Goal: Task Accomplishment & Management: Complete application form

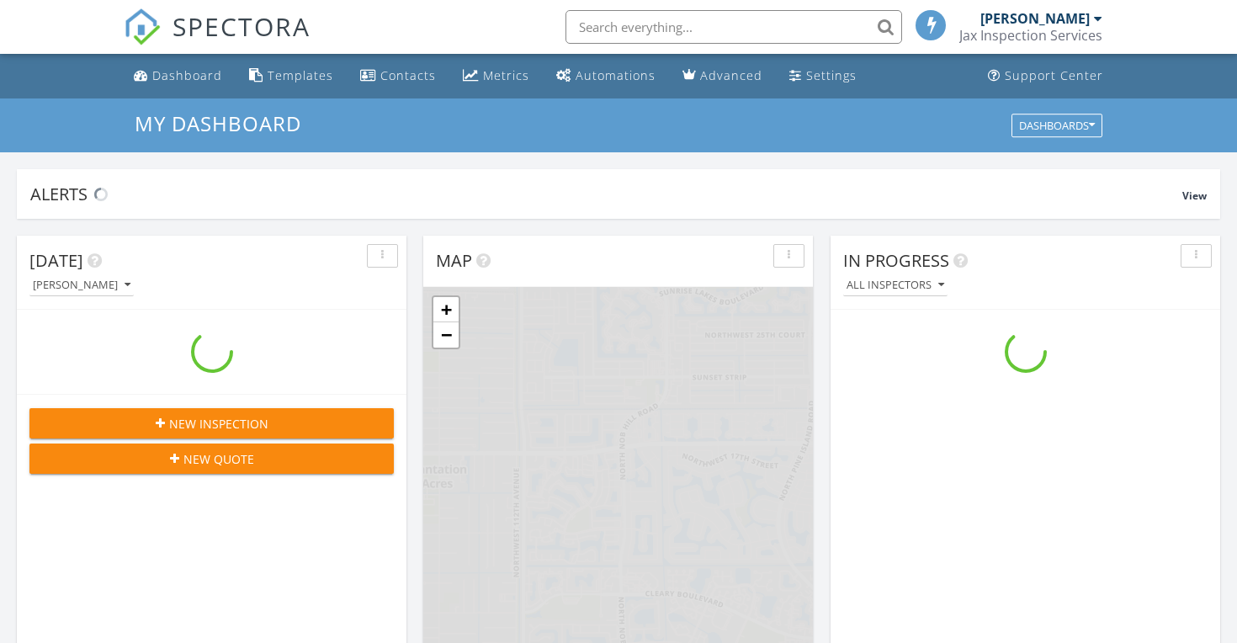
scroll to position [1532, 1238]
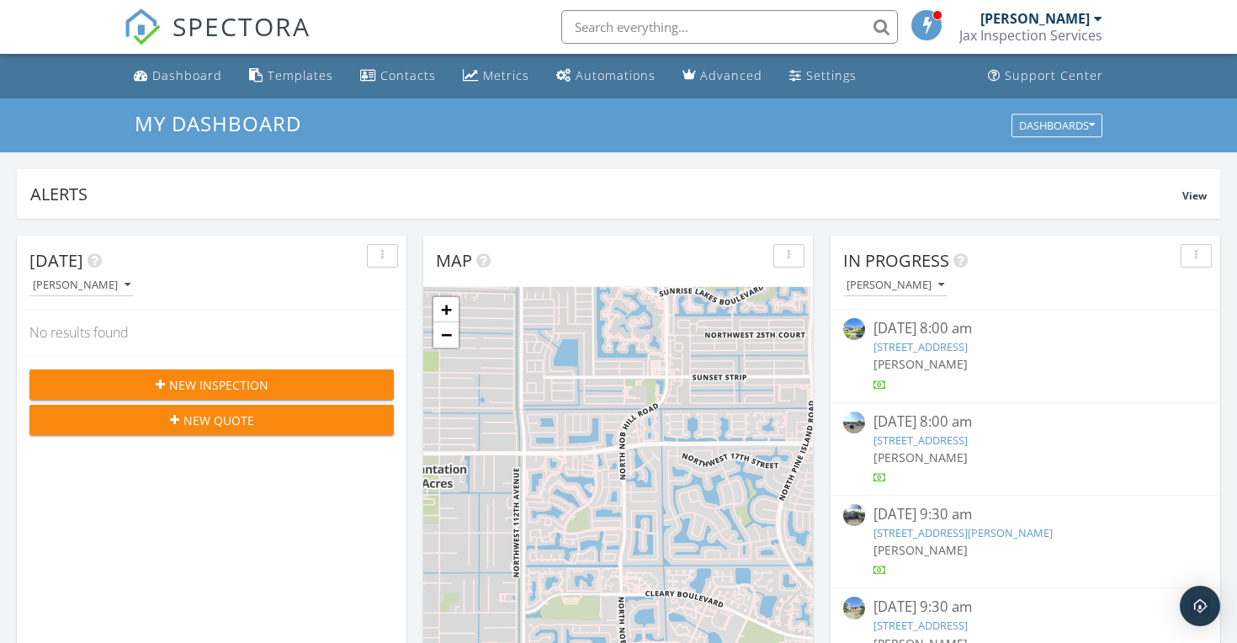
click at [231, 378] on span "New Inspection" at bounding box center [218, 385] width 99 height 18
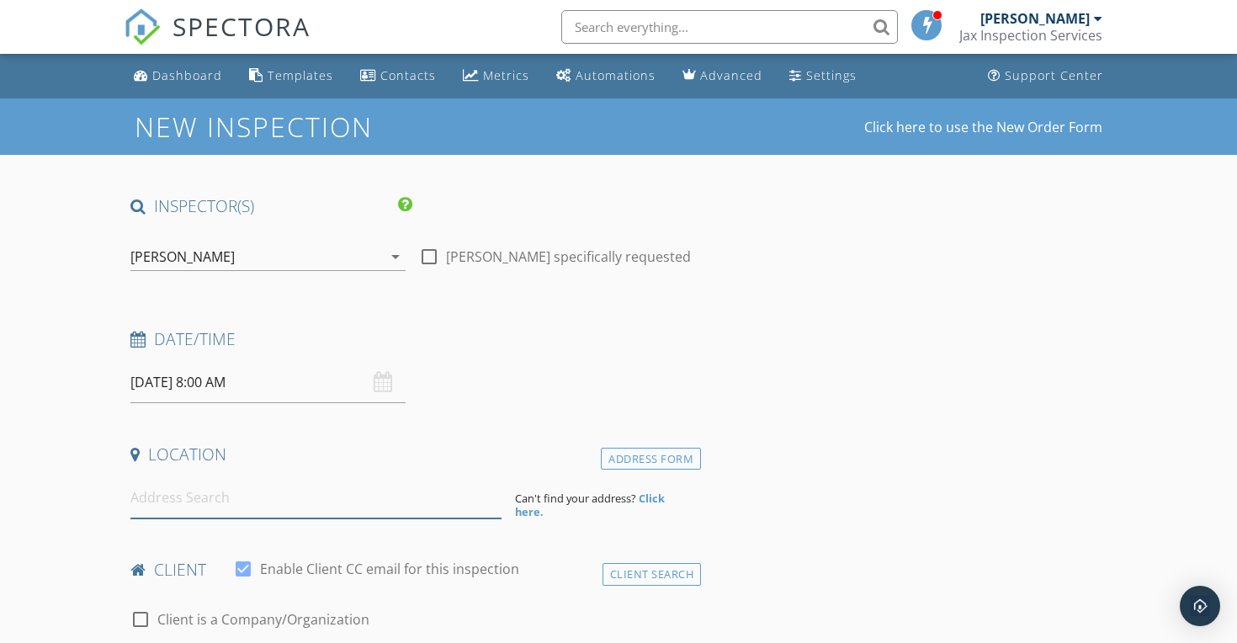
click at [225, 492] on input at bounding box center [315, 497] width 371 height 41
paste input "[STREET_ADDRESS]"
type input "[STREET_ADDRESS]"
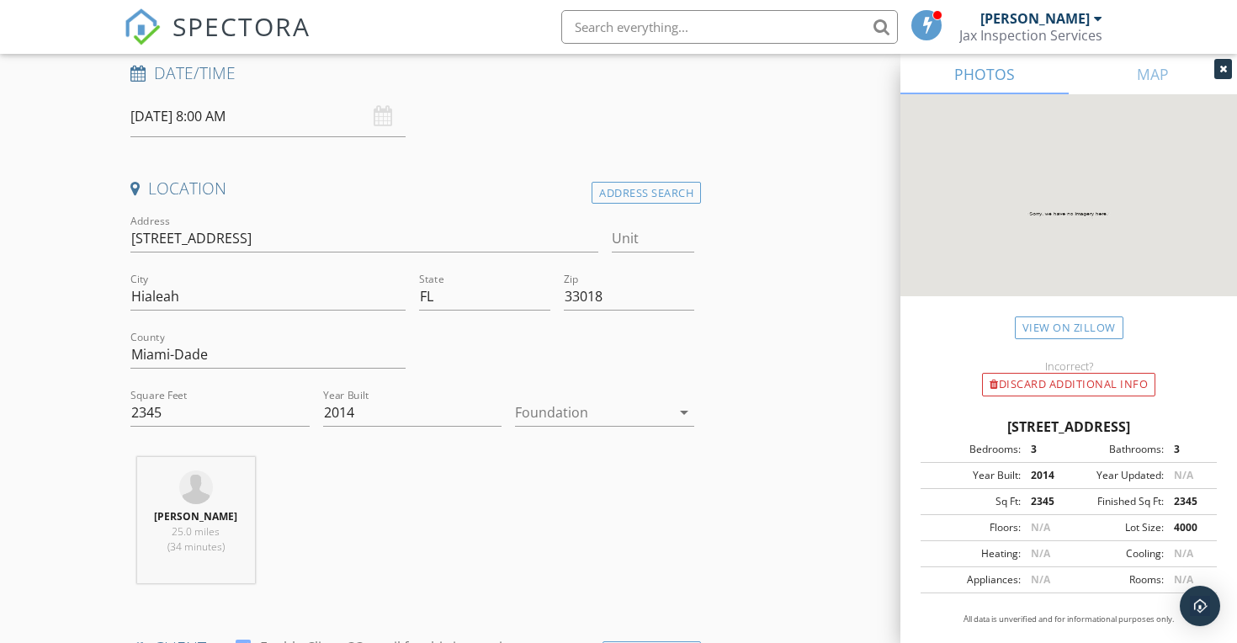
scroll to position [288, 0]
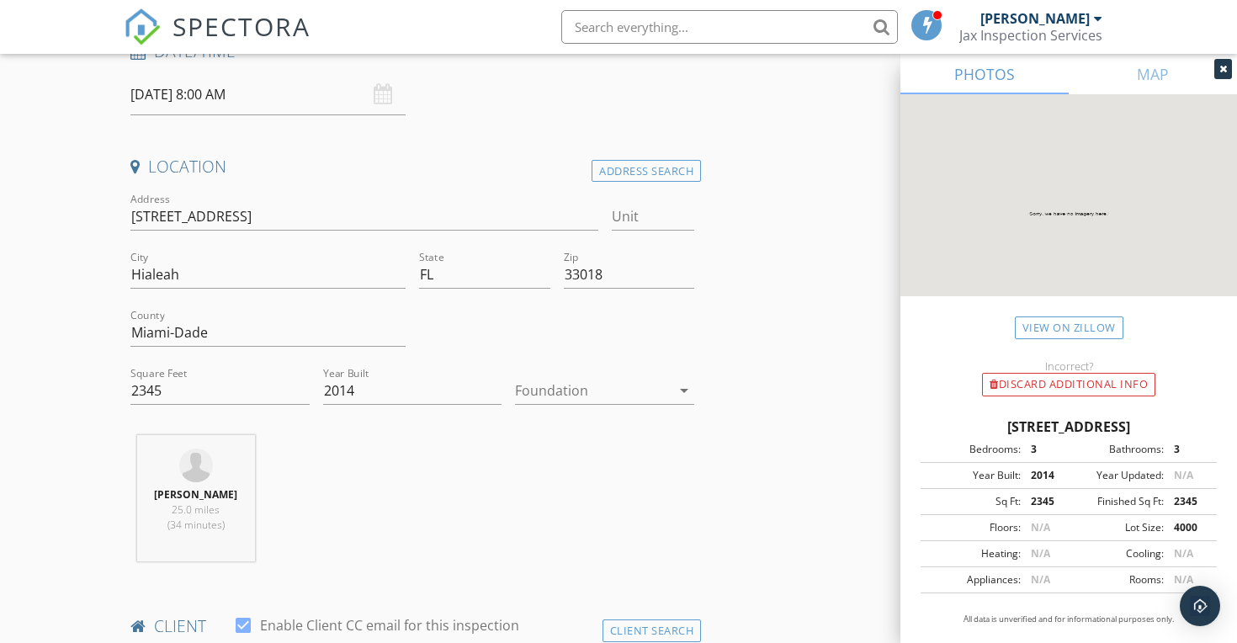
click at [667, 389] on div at bounding box center [593, 390] width 156 height 27
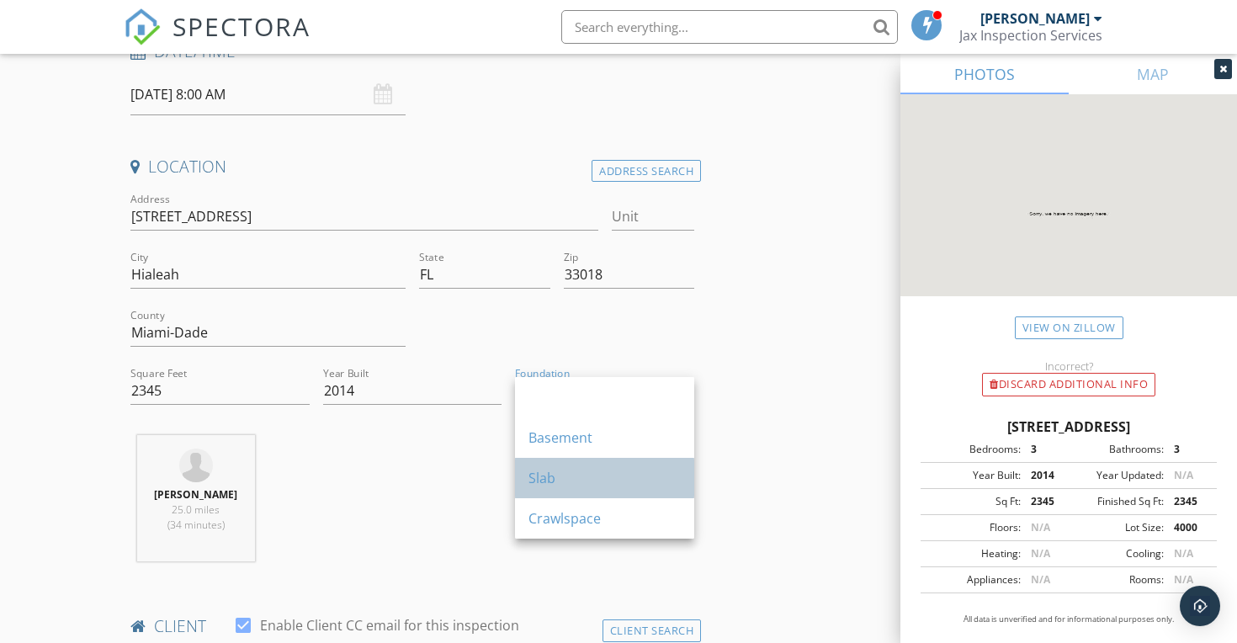
click at [655, 468] on div "Slab" at bounding box center [604, 478] width 152 height 20
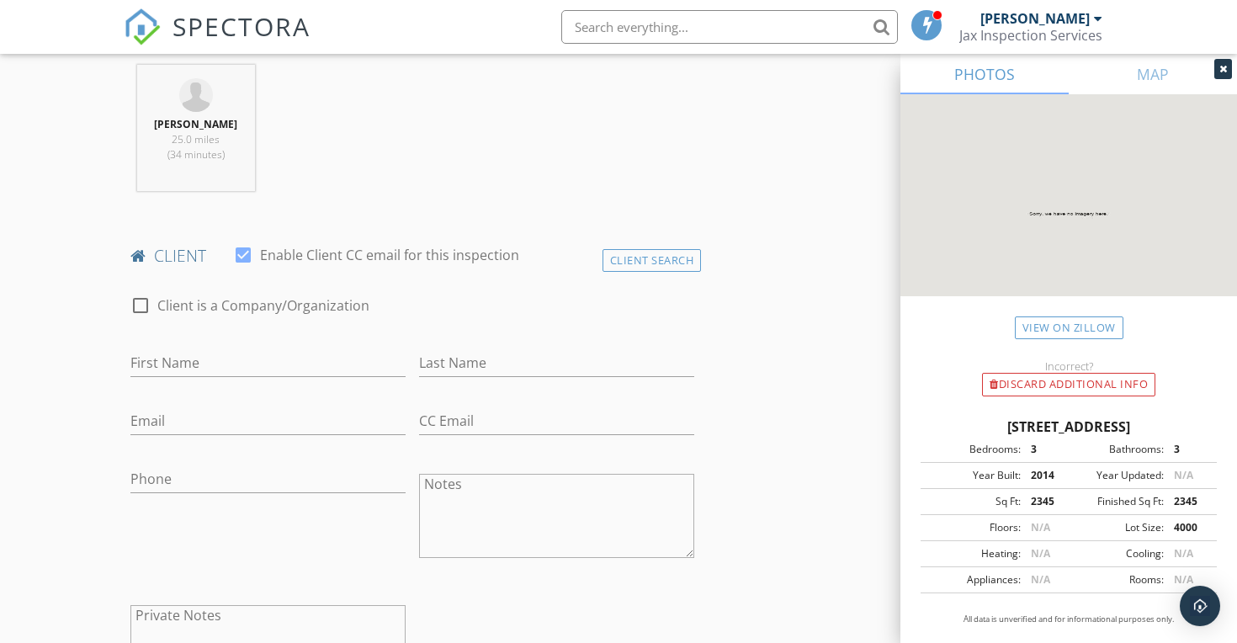
scroll to position [660, 0]
click at [178, 360] on input "First Name" at bounding box center [267, 361] width 275 height 28
paste input "Xin Jiang, Xiaolin Chen"
type input "Xin Jiang, Xiaolin Chen"
click at [453, 363] on input "Last Name" at bounding box center [556, 361] width 275 height 28
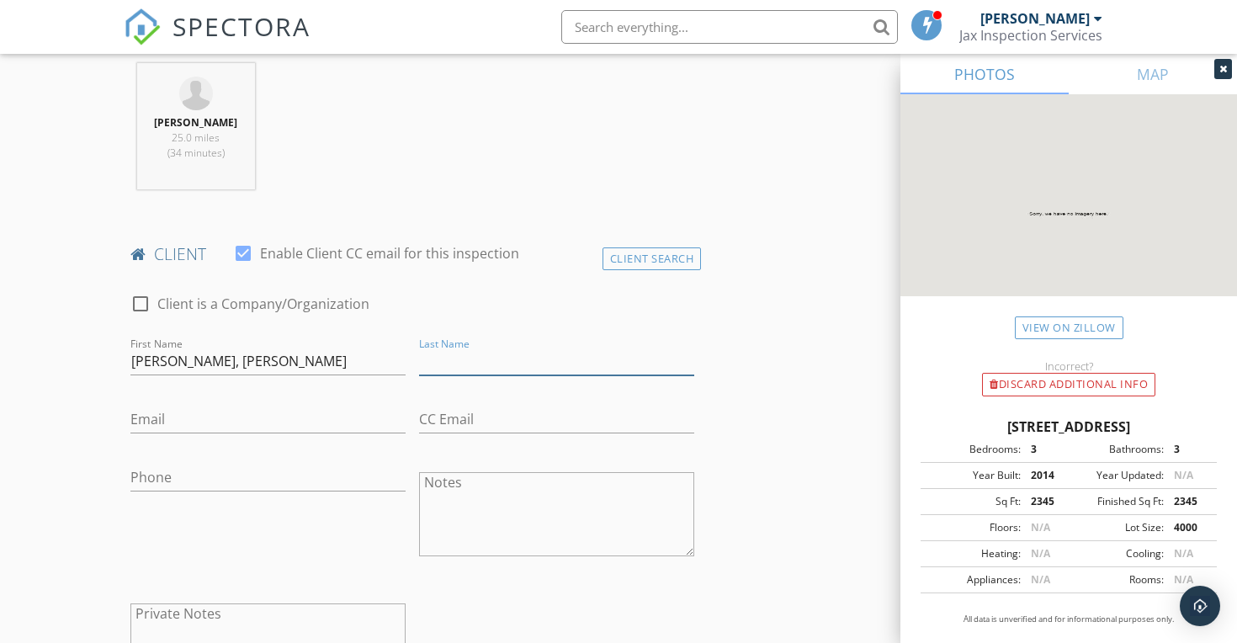
paste input "Xin Jiang, Xiaolin Chen"
click at [526, 363] on input "Xin Jiang, Xiaolin Chen" at bounding box center [556, 361] width 275 height 28
click at [443, 363] on input "Xin Jiang & Chen" at bounding box center [556, 361] width 275 height 28
type input "Jiang & [PERSON_NAME]"
click at [276, 360] on input "Xin Jiang, Xiaolin Chen" at bounding box center [267, 361] width 275 height 28
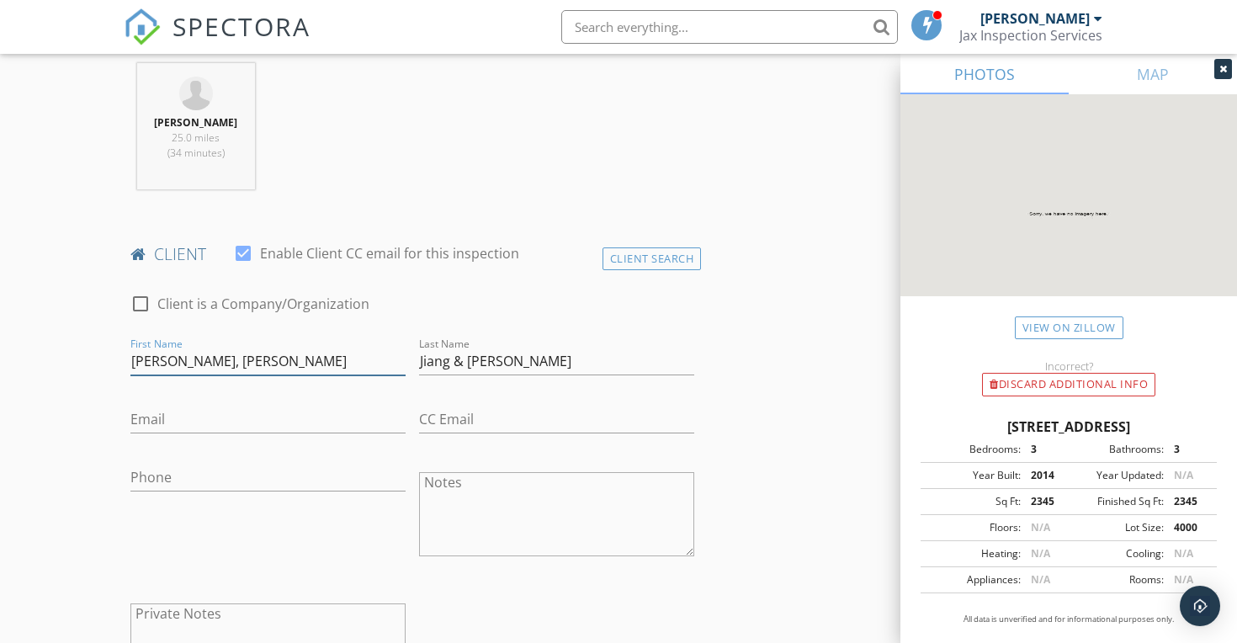
click at [189, 361] on input "Xin Jiang, Xiaolin" at bounding box center [267, 361] width 275 height 28
type input "Xin & [PERSON_NAME]"
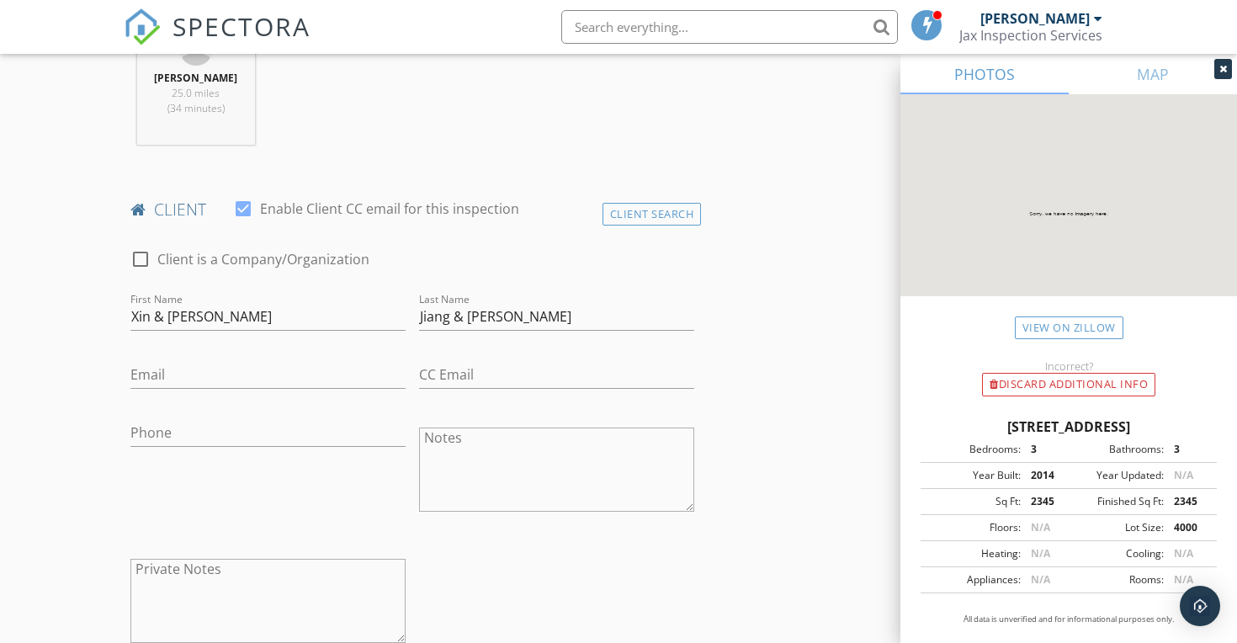
scroll to position [703, 0]
click at [223, 423] on input "Phone" at bounding box center [267, 434] width 275 height 28
paste input "[PHONE_NUMBER]"
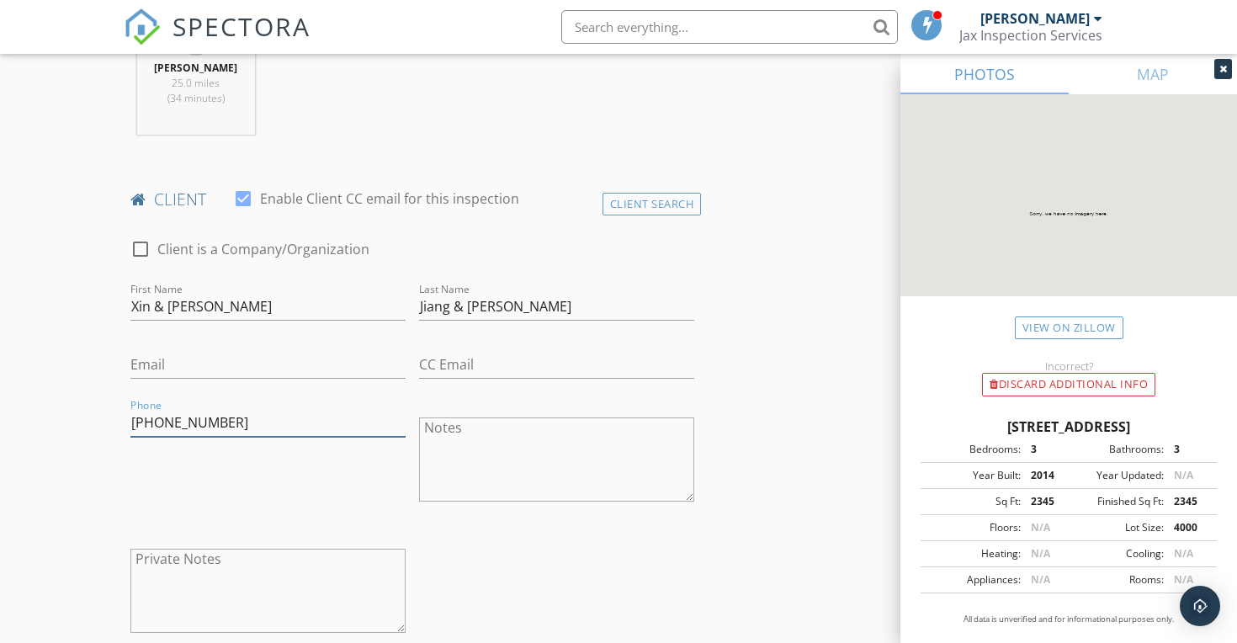
scroll to position [717, 0]
type input "[PHONE_NUMBER]"
click at [239, 197] on div at bounding box center [243, 196] width 29 height 29
checkbox input "false"
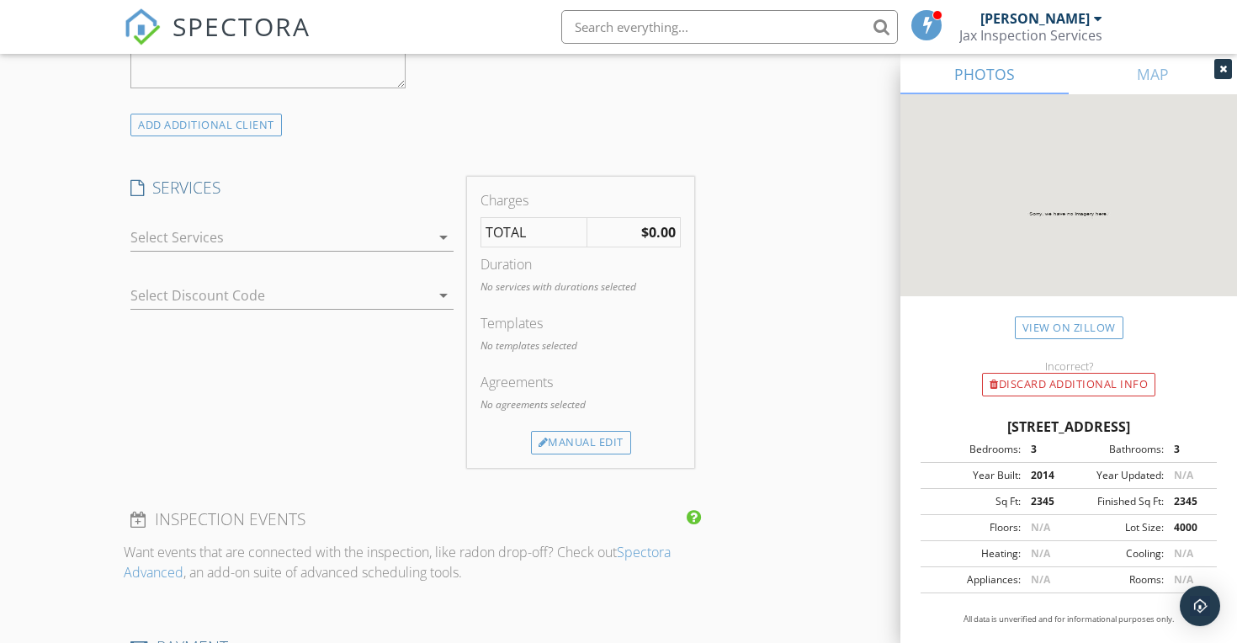
scroll to position [1283, 0]
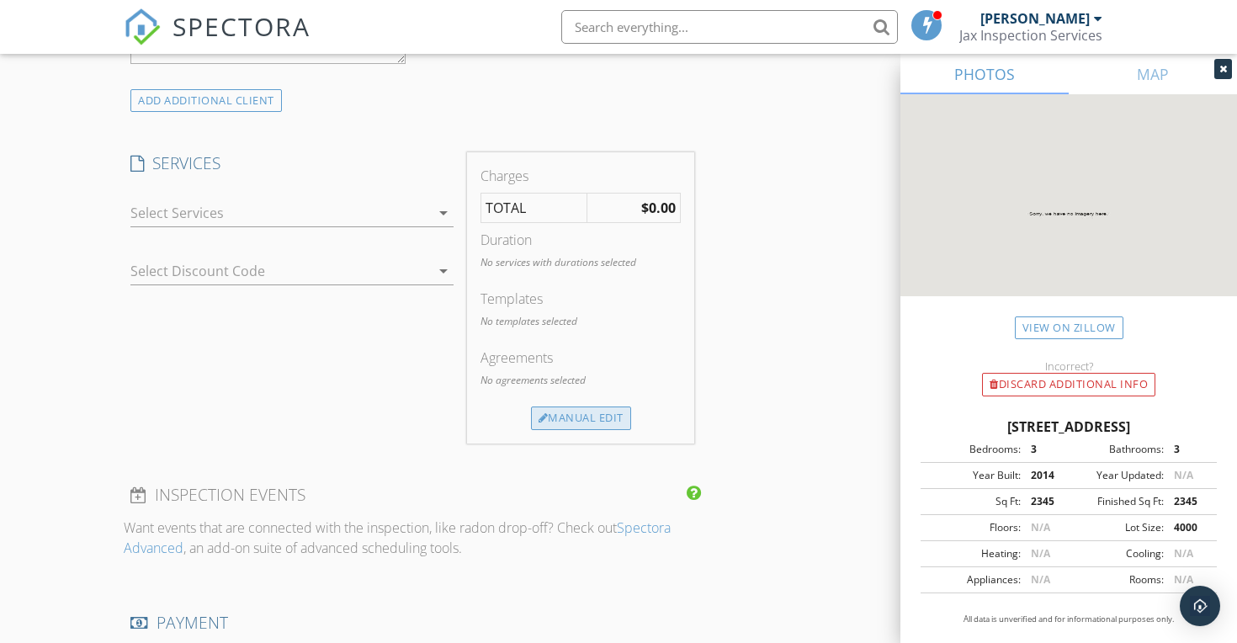
click at [595, 420] on div "Manual Edit" at bounding box center [581, 418] width 100 height 24
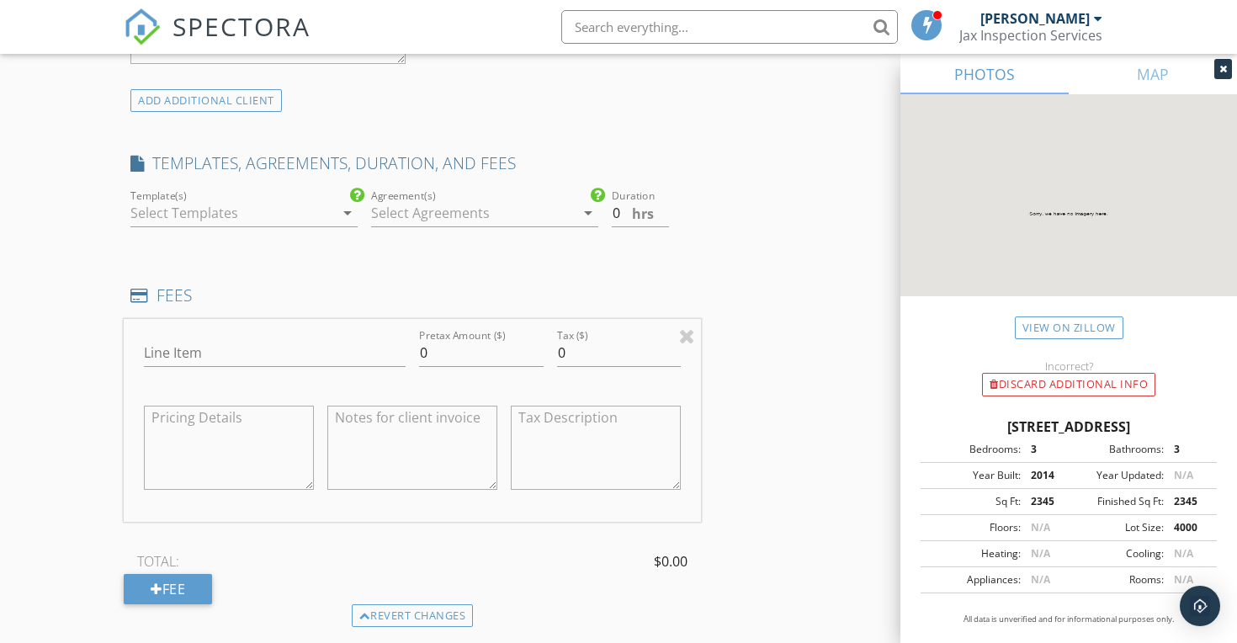
click at [328, 209] on div at bounding box center [232, 212] width 204 height 27
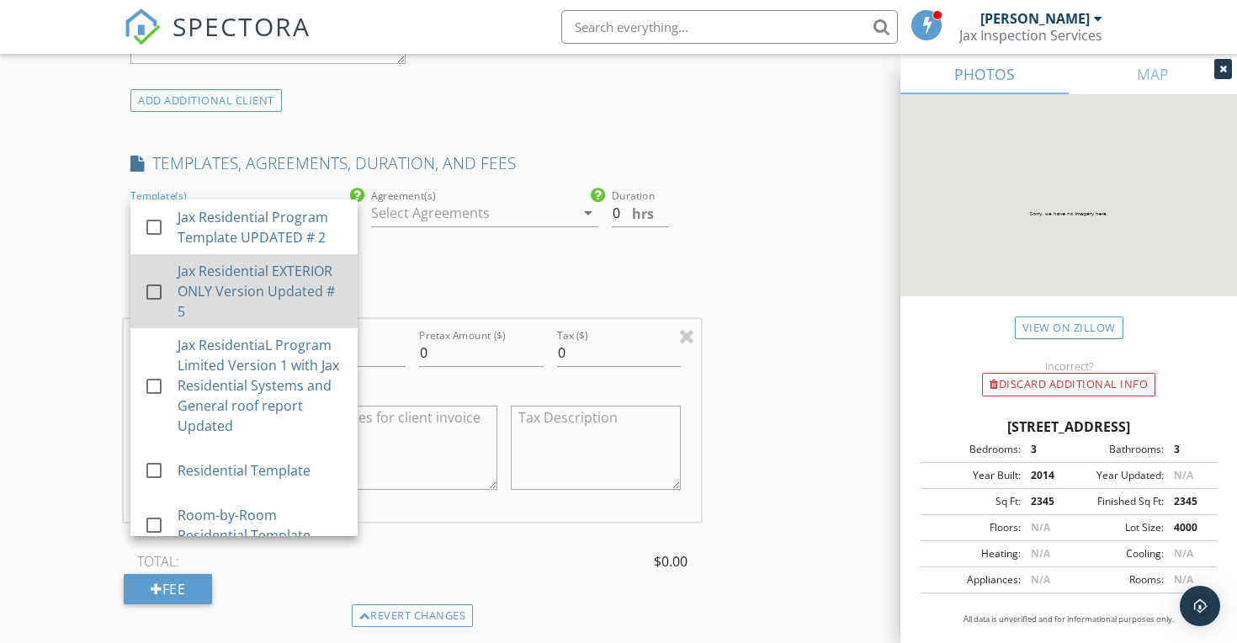
click at [325, 268] on div "Jax Residential EXTERIOR ONLY Version Updated # 5" at bounding box center [261, 291] width 167 height 61
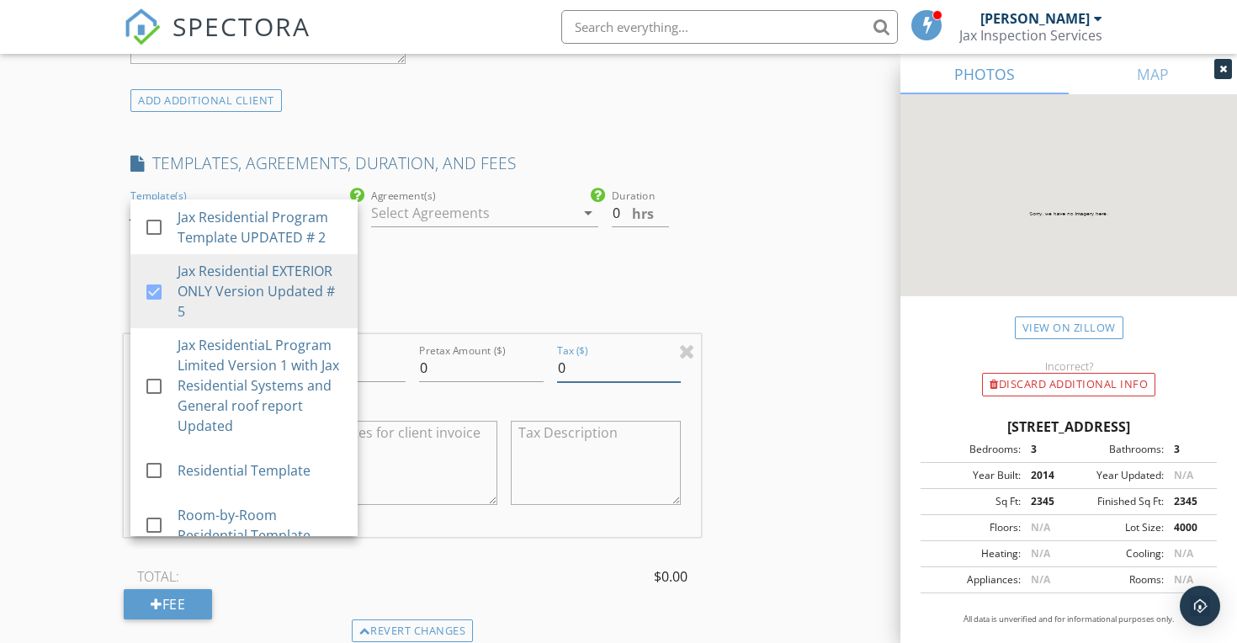
click at [774, 360] on div "INSPECTOR(S) check_box Thomas Jackson PRIMARY check_box_outline_blank Beth Miro…" at bounding box center [618, 390] width 989 height 2957
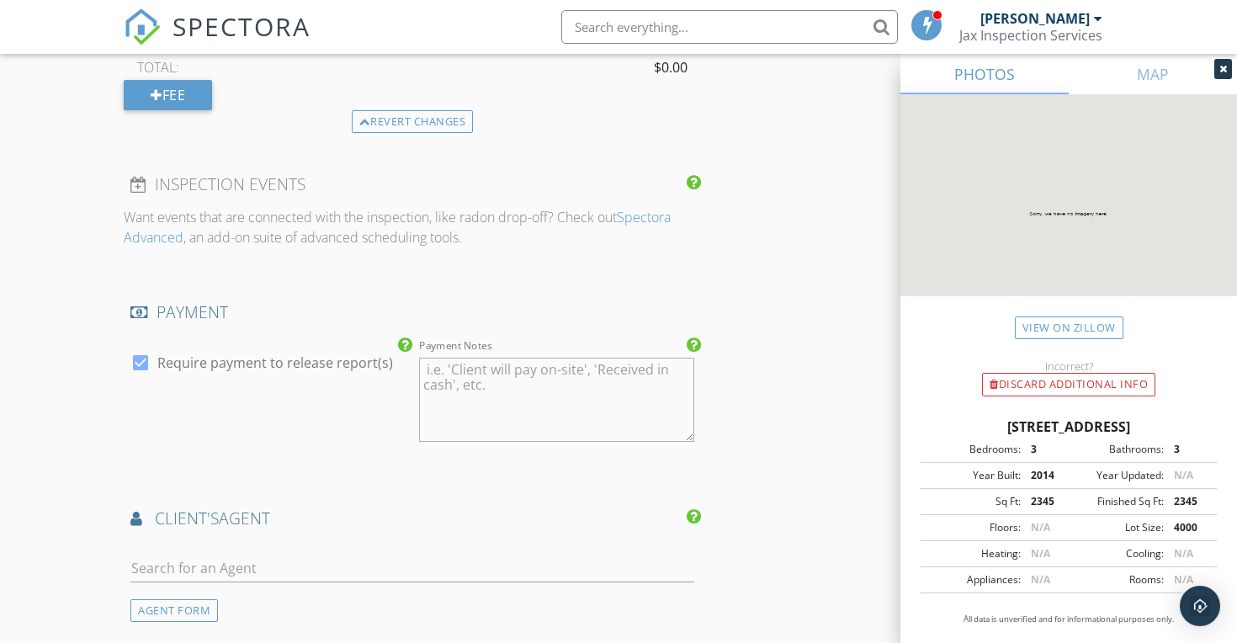
scroll to position [1848, 0]
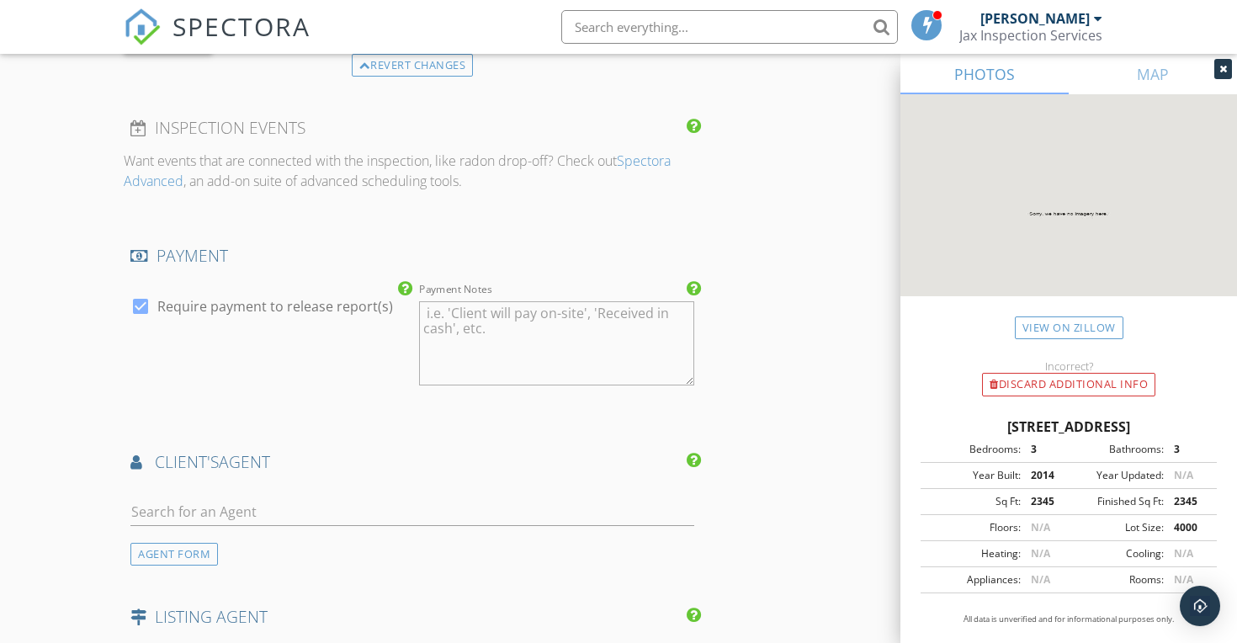
click at [144, 300] on div at bounding box center [140, 306] width 29 height 29
checkbox input "false"
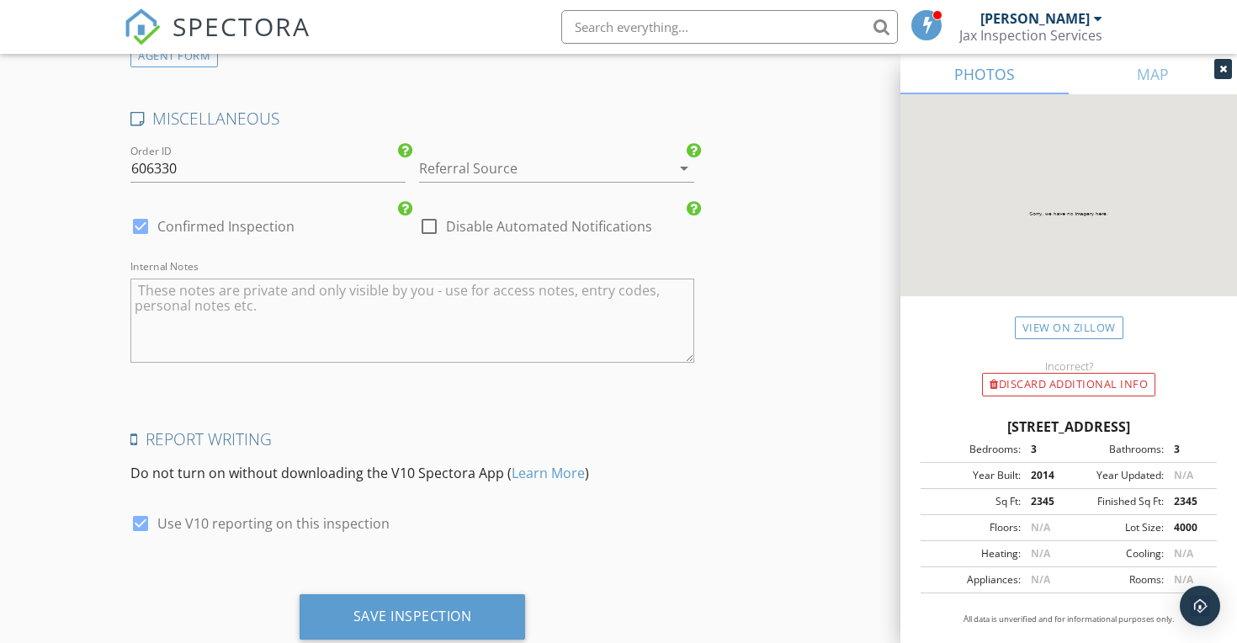
scroll to position [2550, 0]
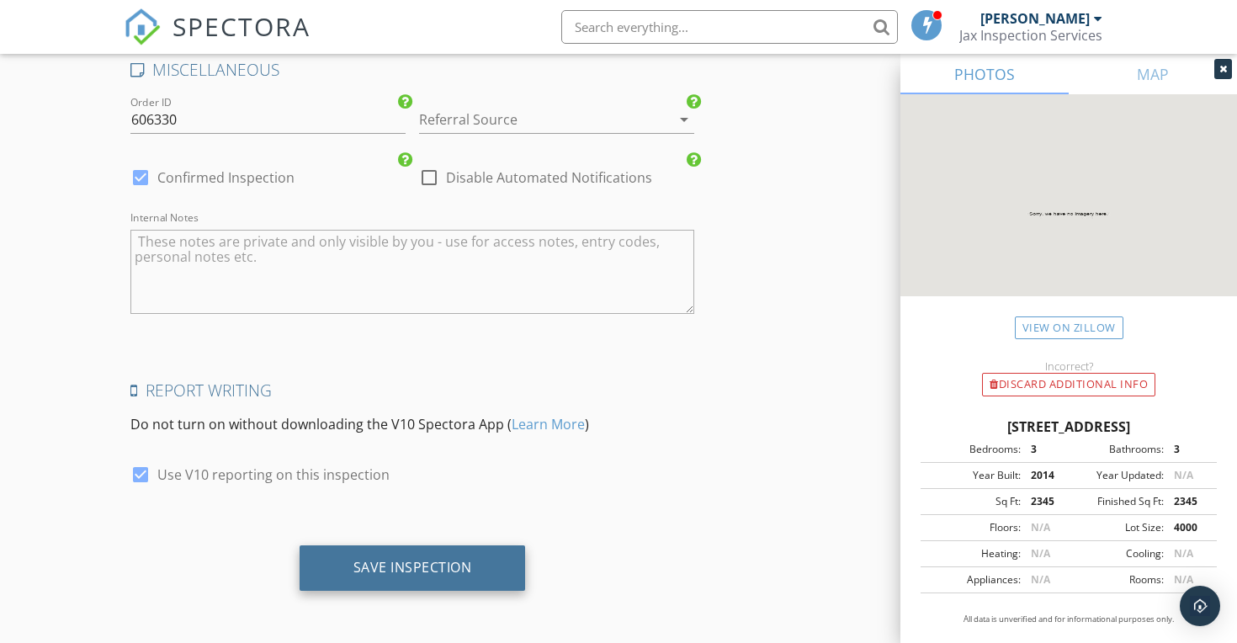
click at [417, 570] on div "Save Inspection" at bounding box center [412, 567] width 119 height 17
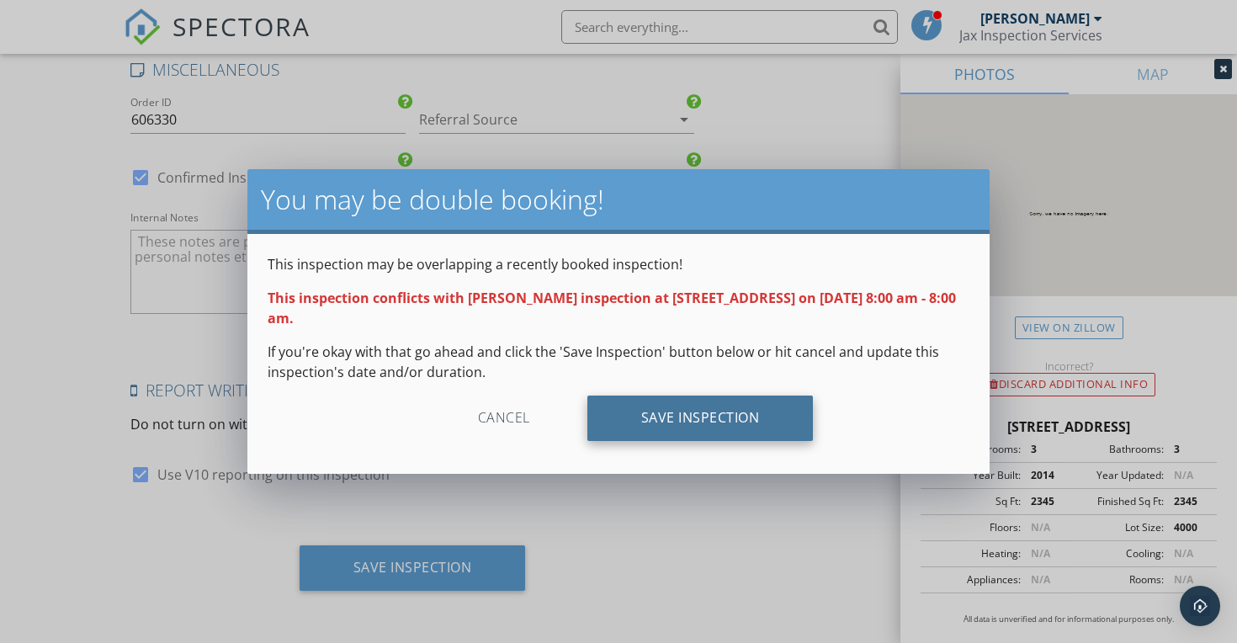
click at [714, 416] on div "Save Inspection" at bounding box center [700, 417] width 226 height 45
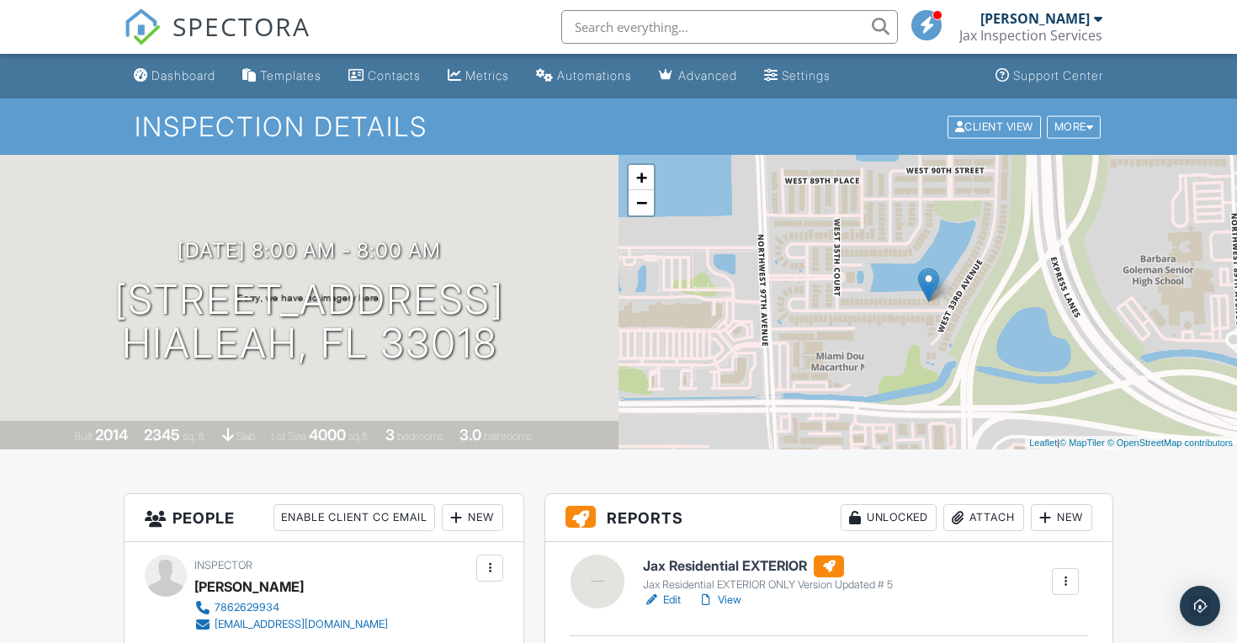
click at [751, 566] on h6 "Jax Residential EXTERIOR" at bounding box center [768, 566] width 250 height 22
